Goal: Task Accomplishment & Management: Use online tool/utility

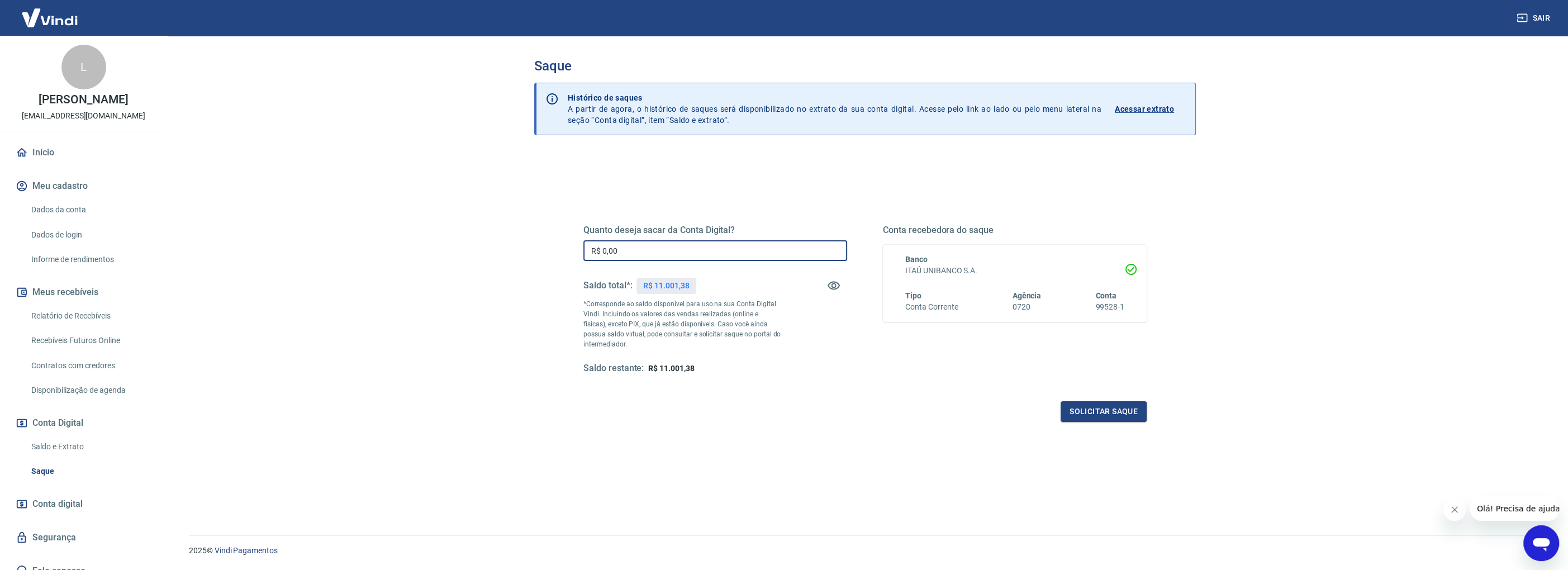
click at [607, 246] on input "R$ 0,00" at bounding box center [715, 250] width 264 height 21
type input "R$ 11.000,00"
click at [1089, 415] on button "Solicitar saque" at bounding box center [1104, 412] width 86 height 21
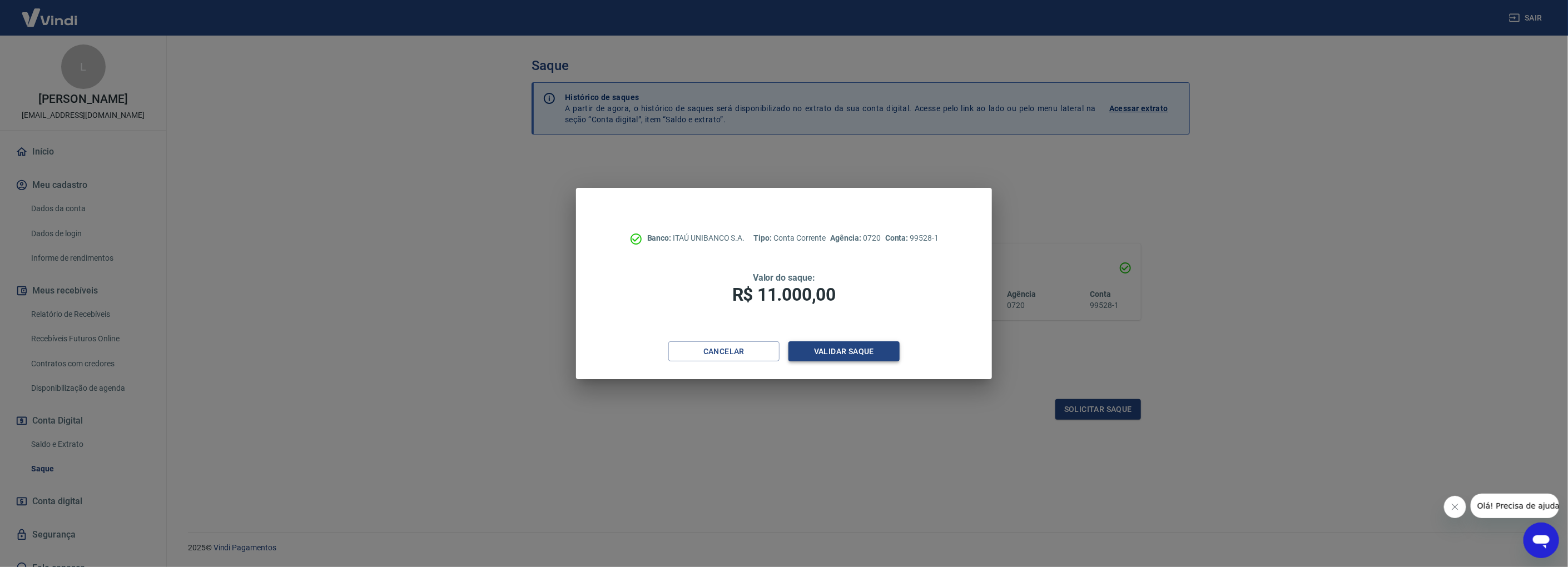
click at [888, 350] on button "Validar saque" at bounding box center [844, 351] width 111 height 21
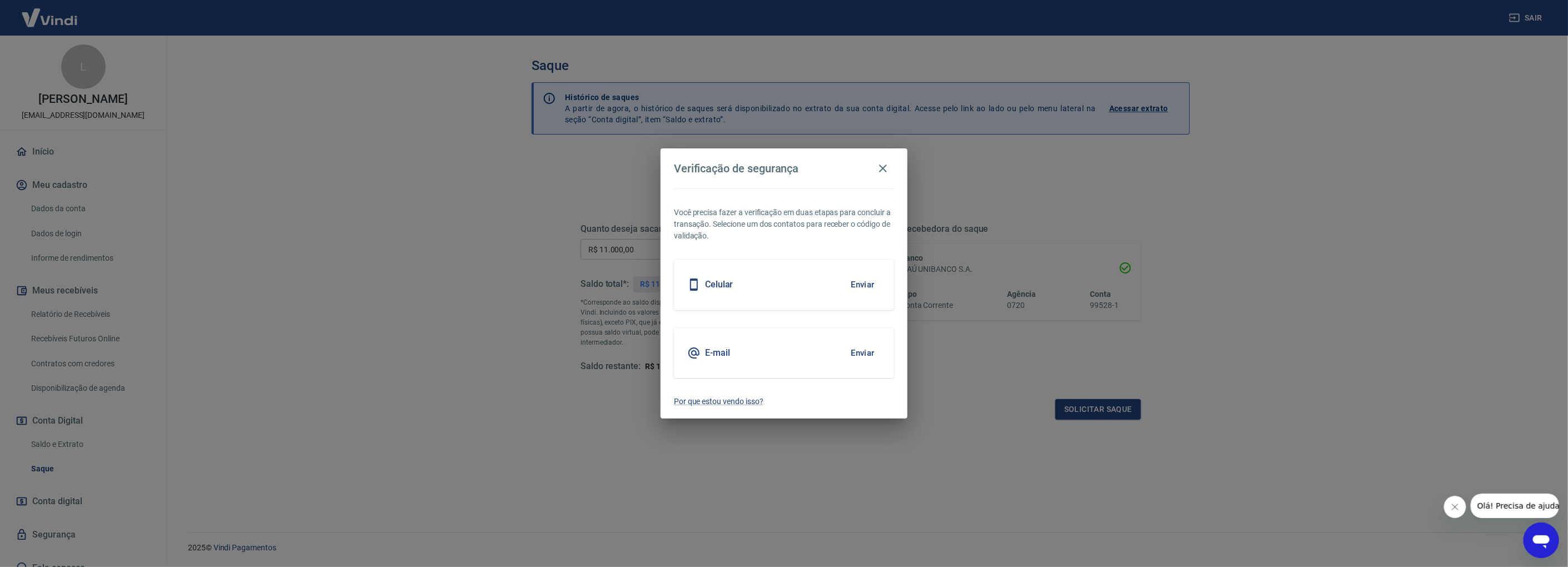
click at [854, 284] on button "Enviar" at bounding box center [863, 284] width 36 height 23
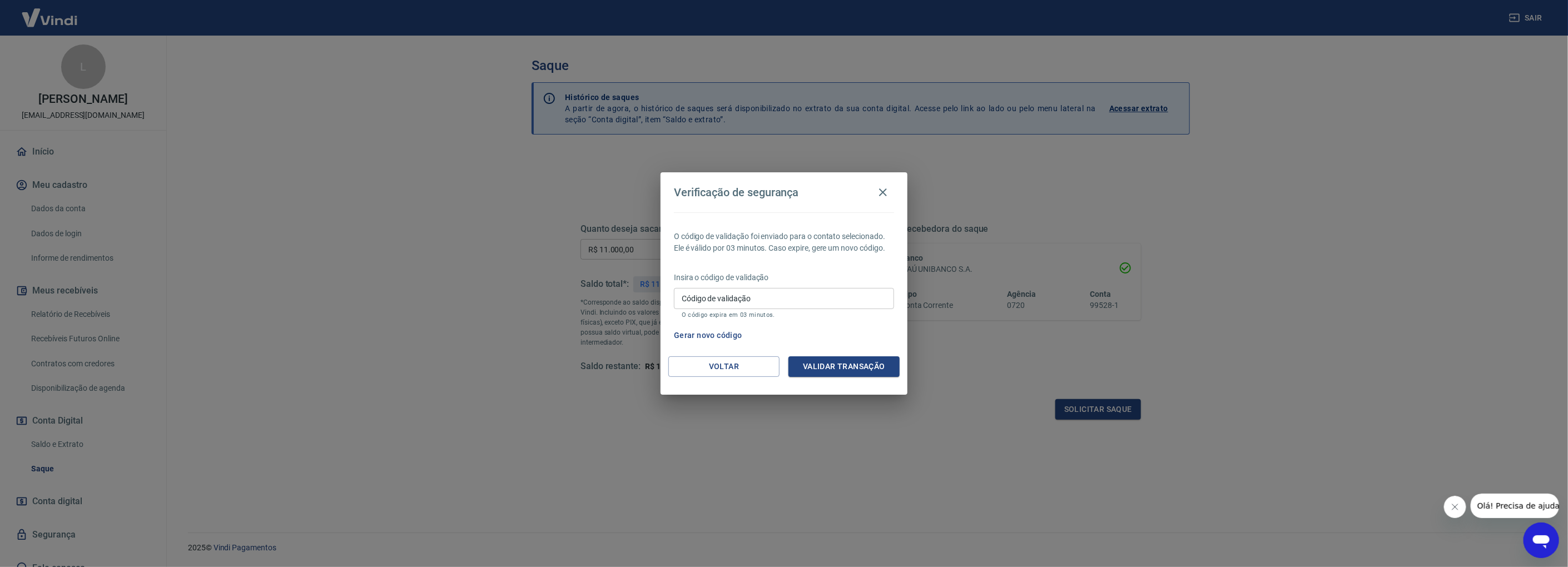
click at [795, 301] on input "Código de validação" at bounding box center [784, 298] width 220 height 21
type input "469062"
click at [836, 367] on button "Validar transação" at bounding box center [844, 367] width 111 height 21
